Goal: Information Seeking & Learning: Learn about a topic

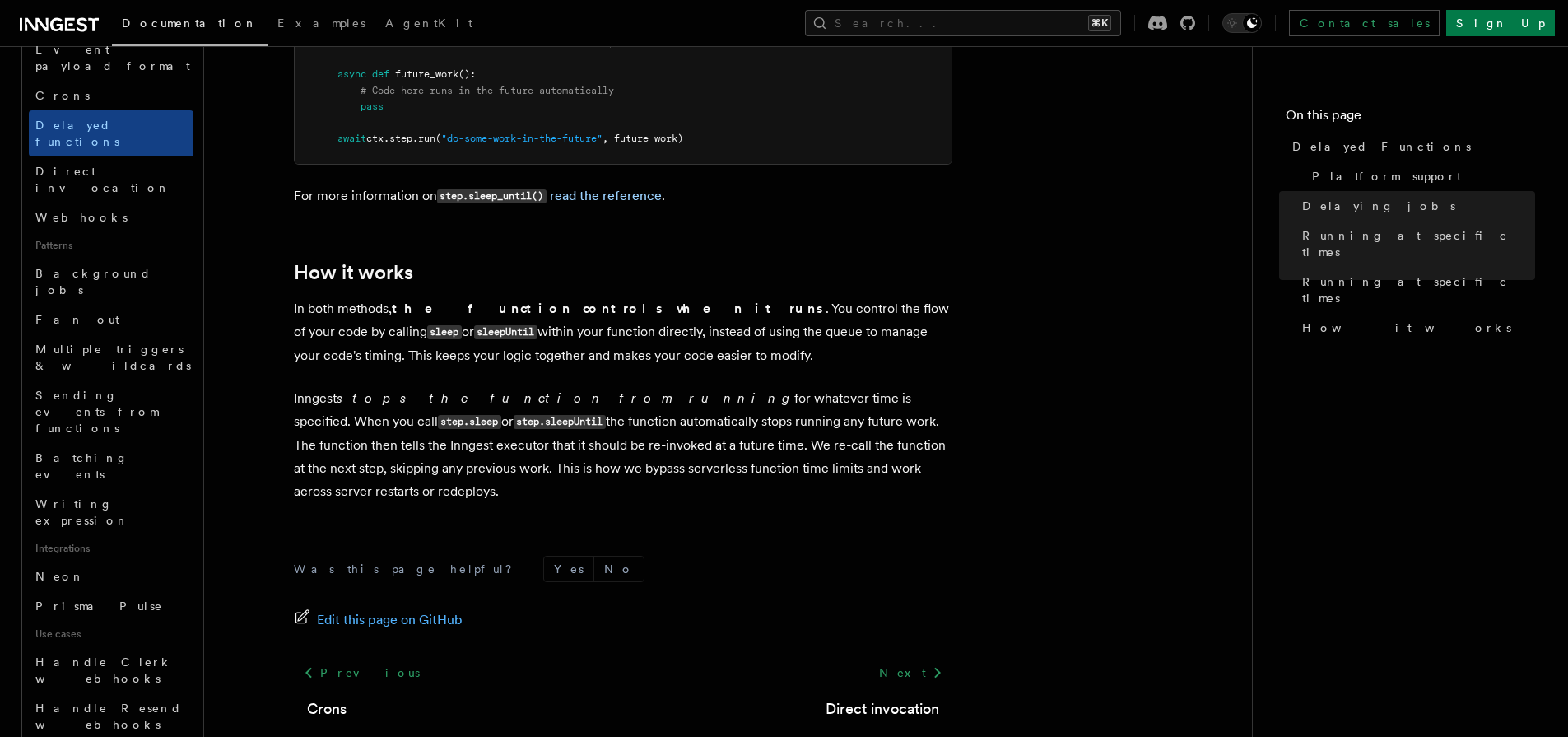
scroll to position [514, 0]
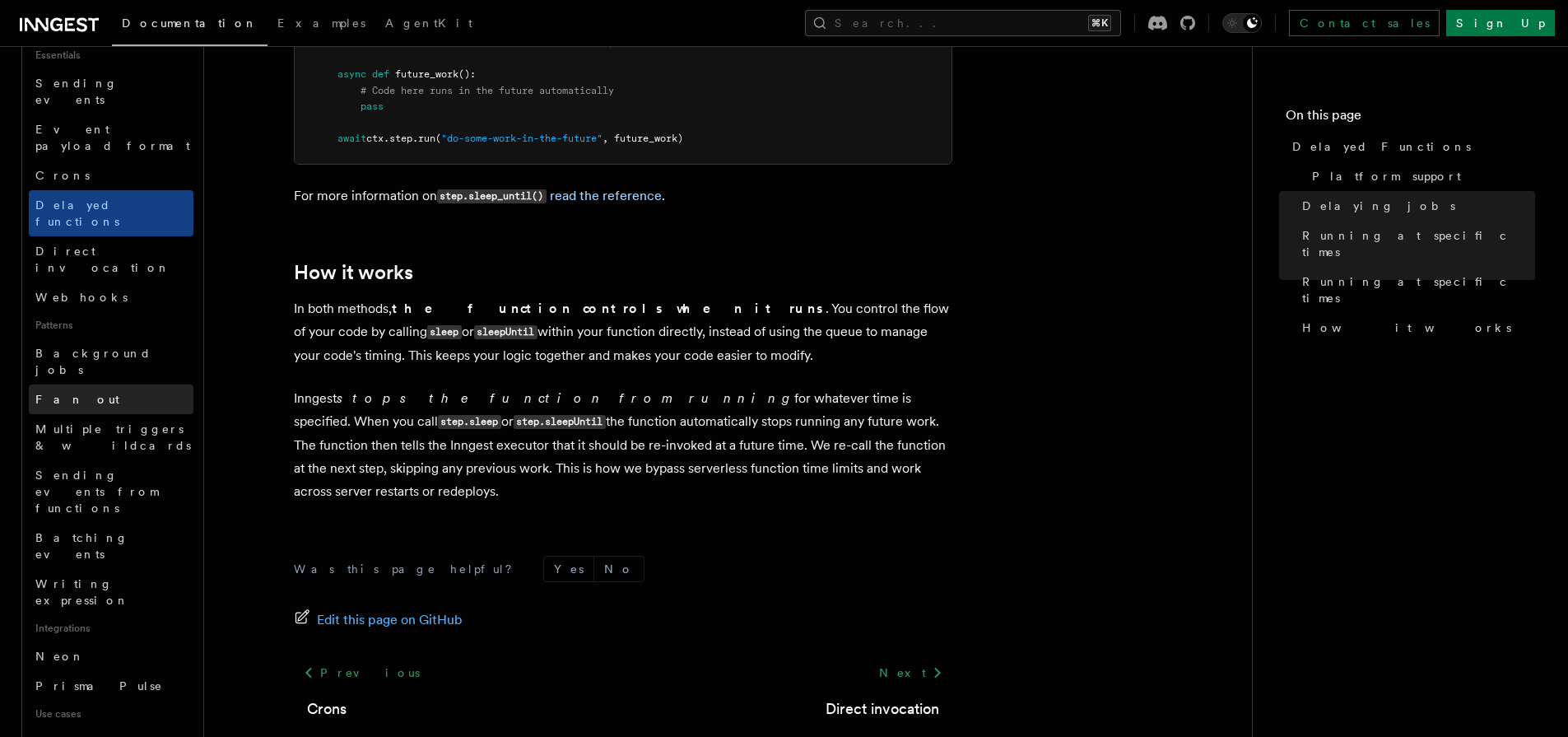
click at [105, 385] on link "Fan out" at bounding box center [111, 399] width 164 height 30
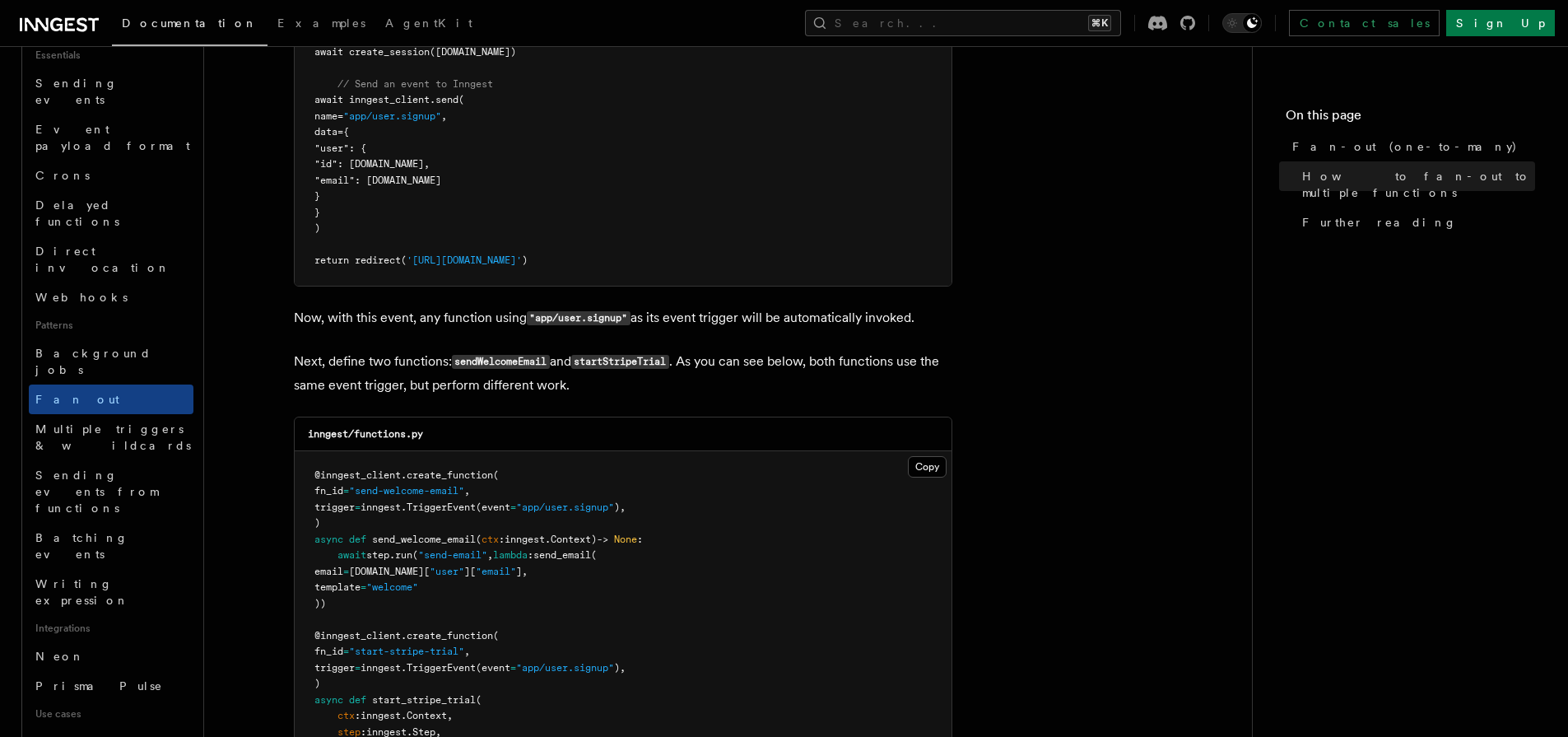
scroll to position [1098, 0]
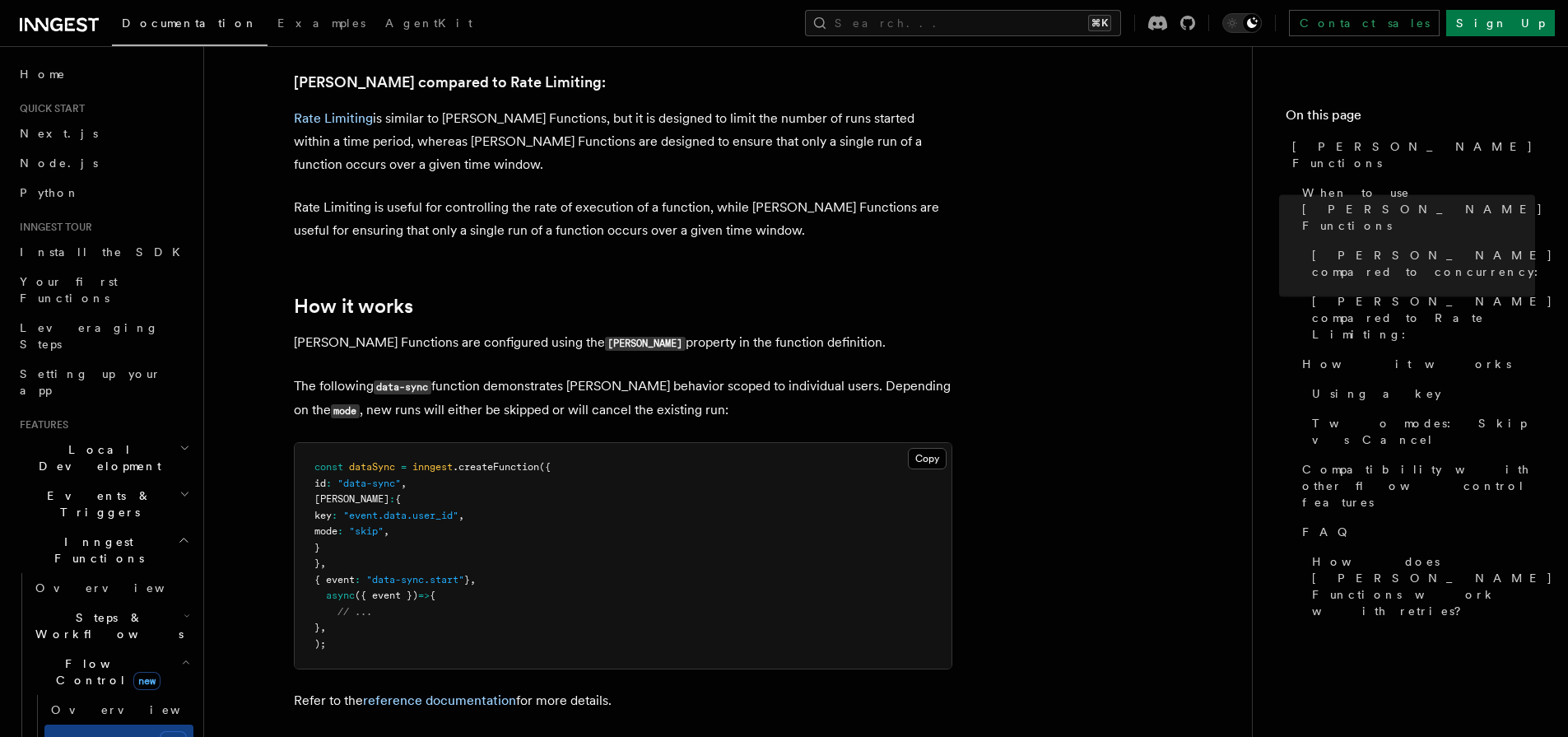
scroll to position [1055, 0]
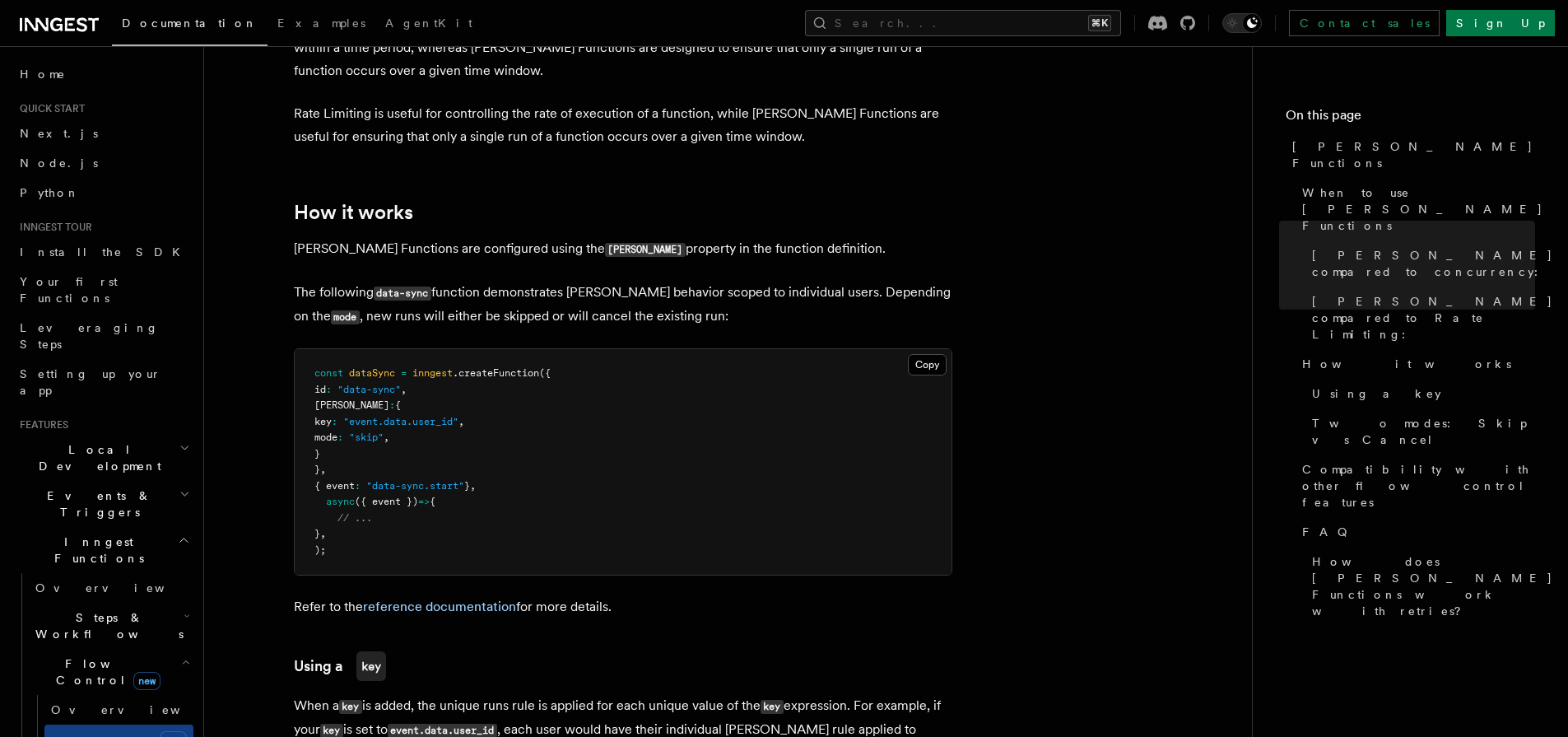
drag, startPoint x: 327, startPoint y: 388, endPoint x: 337, endPoint y: 388, distance: 10.0
click at [330, 400] on span "[PERSON_NAME]" at bounding box center [352, 405] width 75 height 12
drag, startPoint x: 350, startPoint y: 426, endPoint x: 267, endPoint y: 378, distance: 95.9
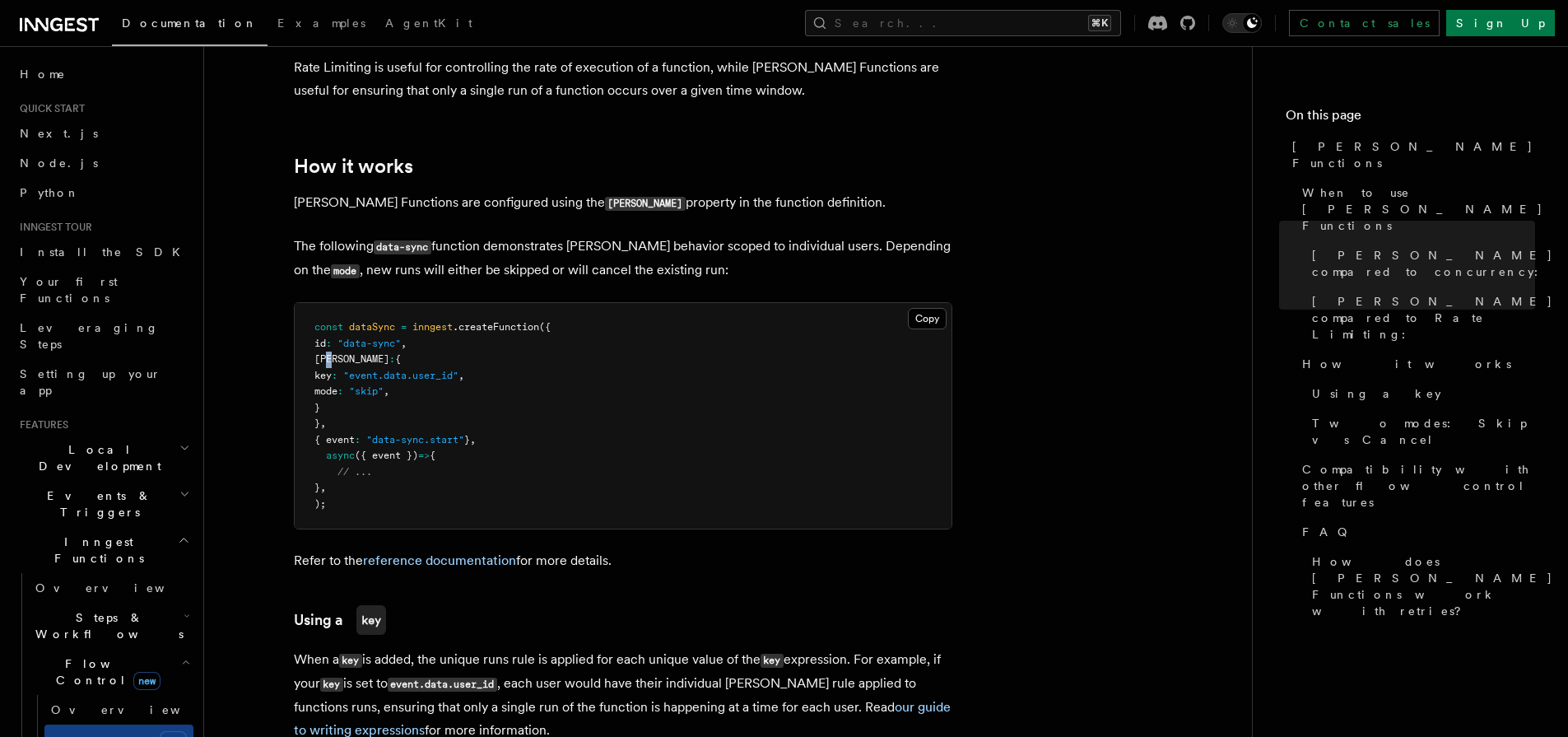
scroll to position [1187, 0]
